Goal: Information Seeking & Learning: Learn about a topic

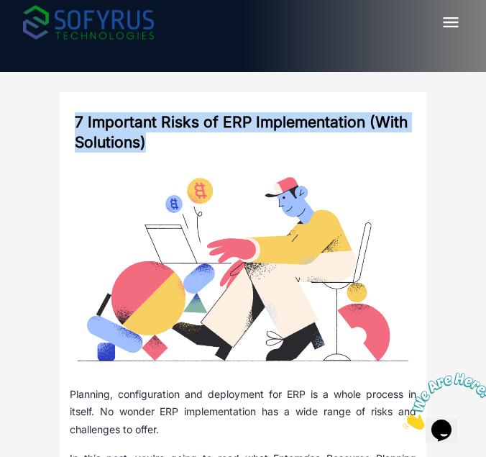
drag, startPoint x: 91, startPoint y: 124, endPoint x: 145, endPoint y: 145, distance: 57.4
click at [145, 145] on h2 "7 Important Risks of ERP Implementation (With Solutions)" at bounding box center [243, 132] width 347 height 60
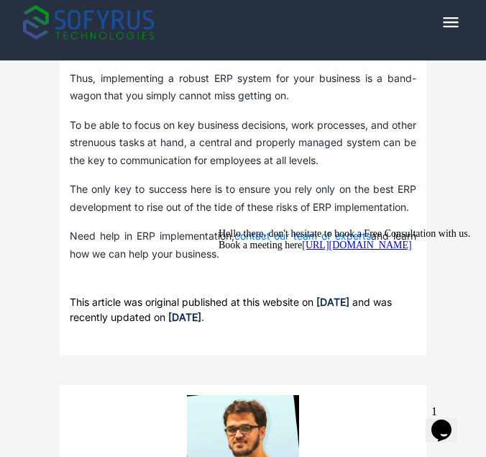
scroll to position [4739, 0]
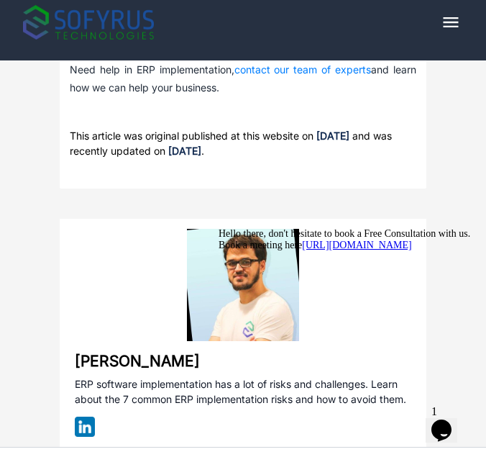
click at [245, 228] on div at bounding box center [348, 228] width 259 height 0
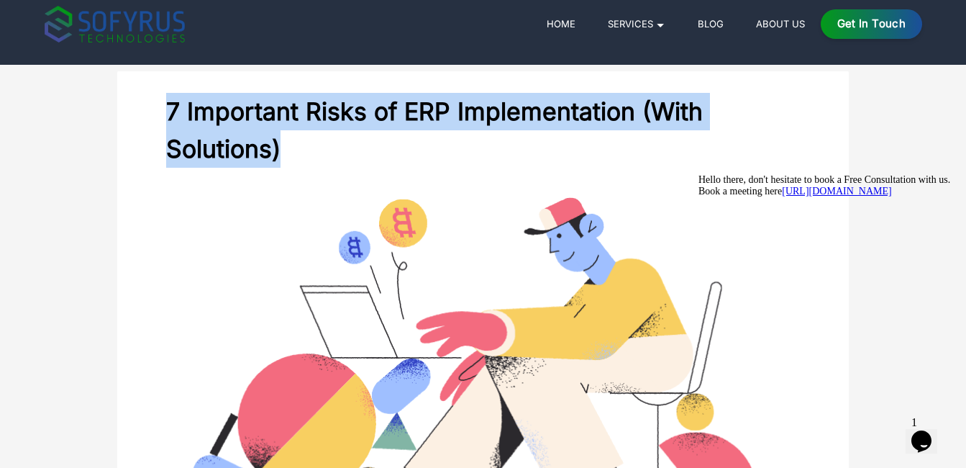
scroll to position [0, 0]
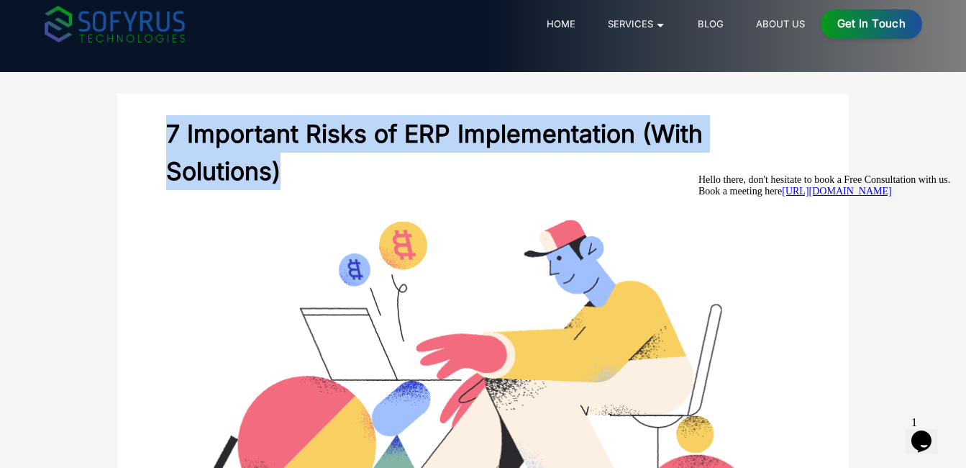
click at [452, 254] on img at bounding box center [482, 390] width 645 height 358
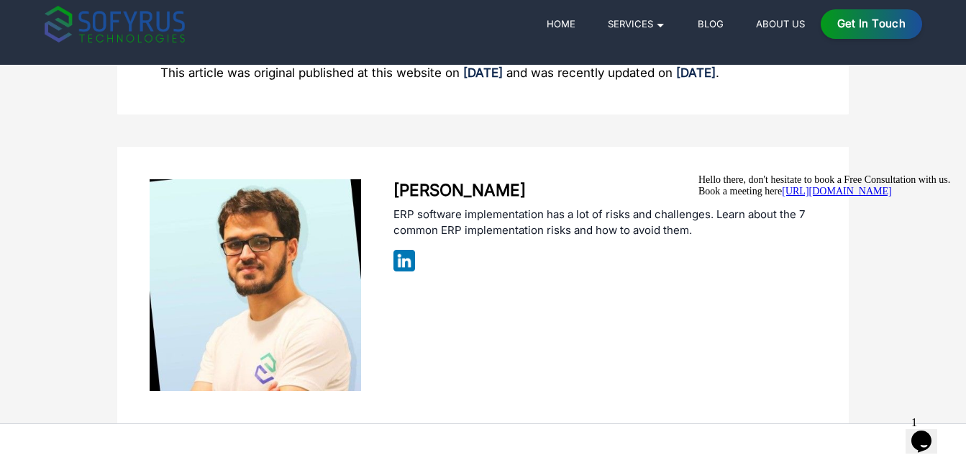
scroll to position [4151, 0]
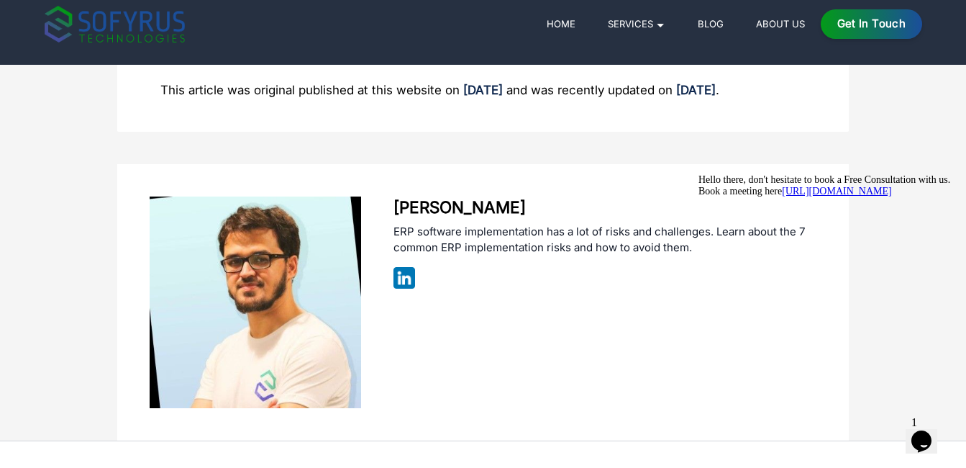
click at [483, 387] on div "[PERSON_NAME] ERP software implementation has a lot of risks and challenges. Le…" at bounding box center [482, 302] width 731 height 276
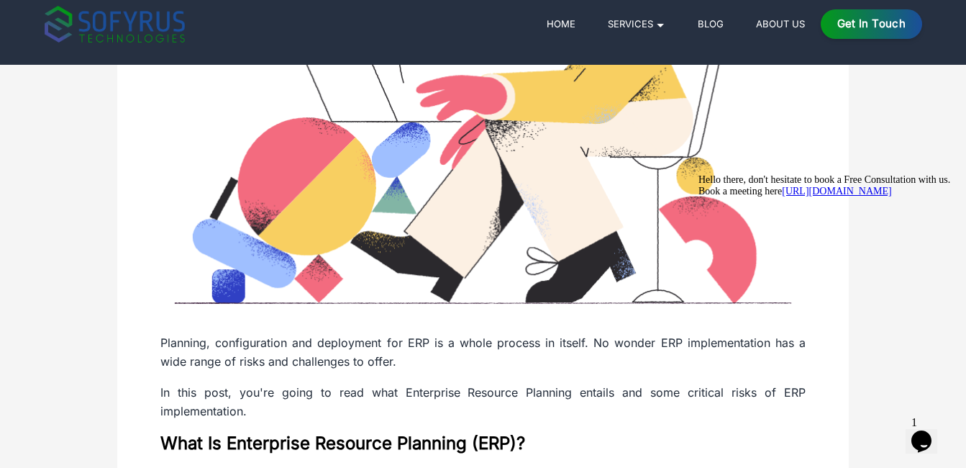
scroll to position [0, 0]
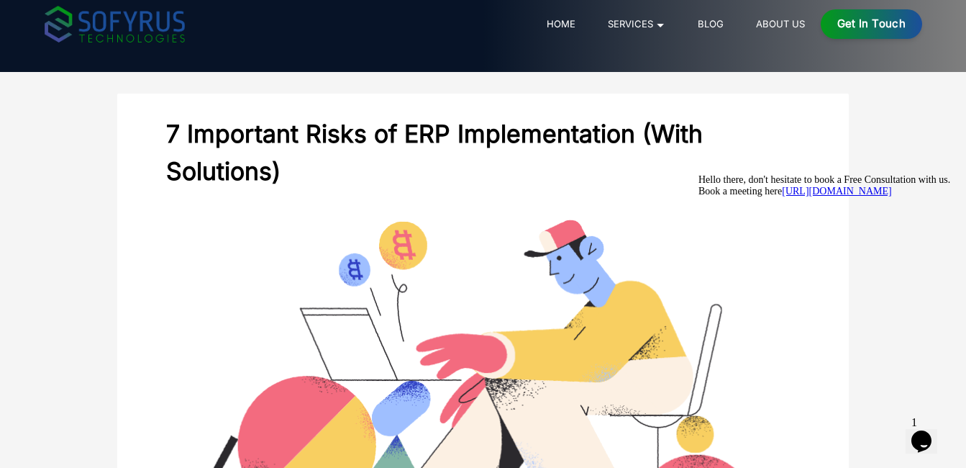
click at [485, 25] on link "Home" at bounding box center [561, 23] width 40 height 17
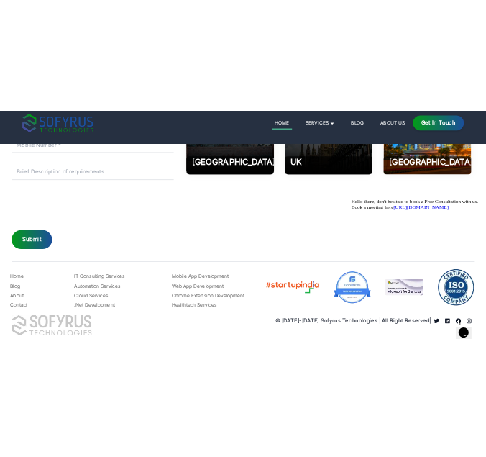
scroll to position [6744, 0]
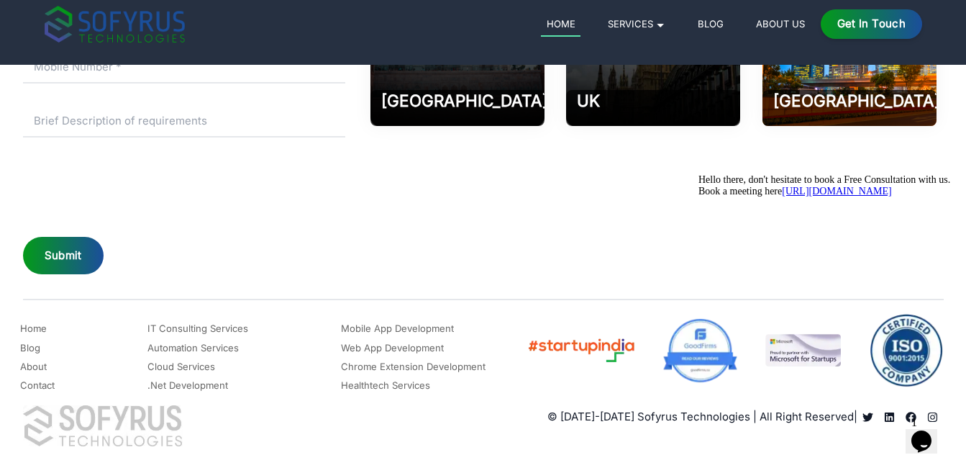
click at [485, 247] on div "[GEOGRAPHIC_DATA] 202002 Phone [PHONE_NUMBER] Email: [EMAIL_ADDRESS][DOMAIN_NAM…" at bounding box center [653, 71] width 580 height 412
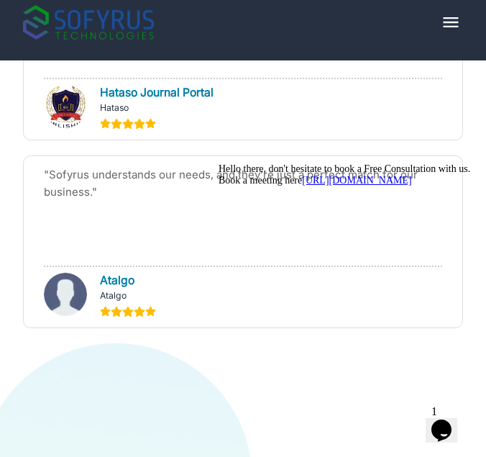
scroll to position [6252, 0]
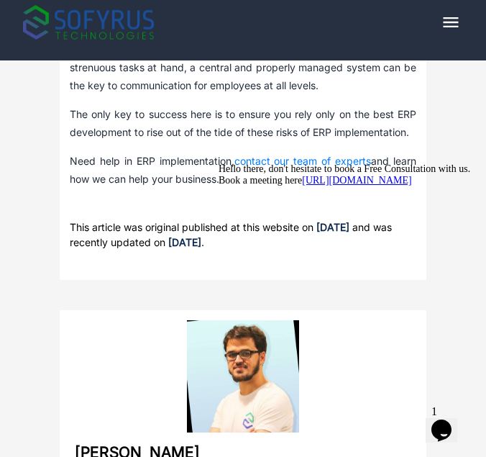
scroll to position [4637, 0]
